Goal: Task Accomplishment & Management: Manage account settings

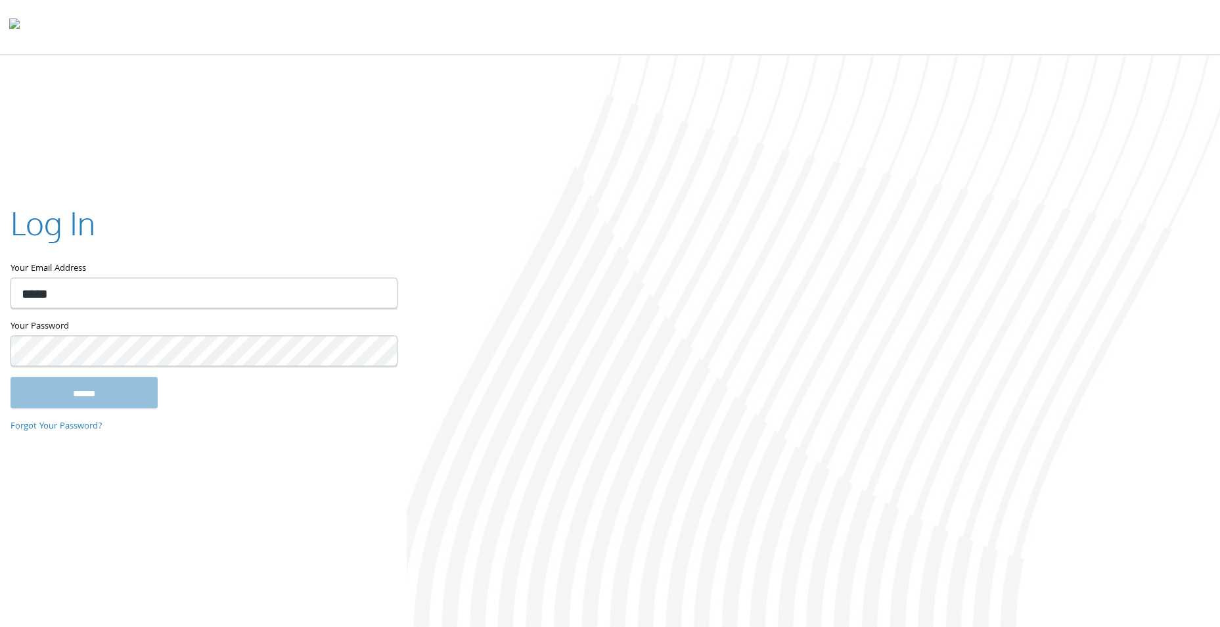
type input "**********"
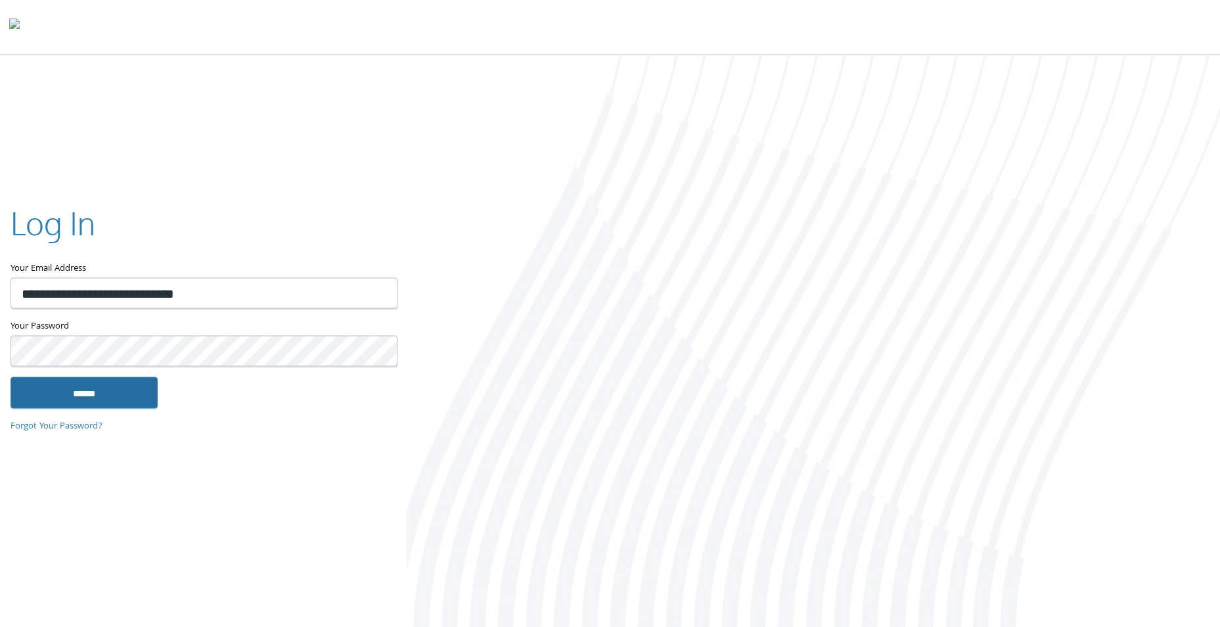
click at [85, 390] on input "******" at bounding box center [84, 393] width 147 height 32
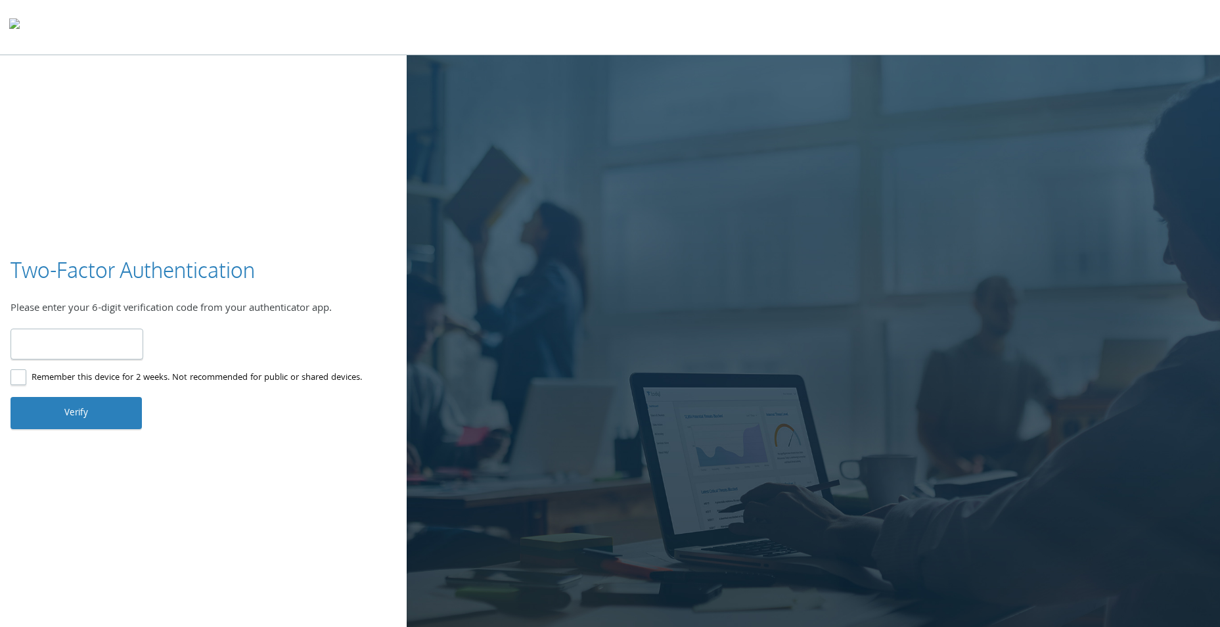
click at [103, 349] on input "number" at bounding box center [77, 343] width 133 height 31
type input "******"
